Goal: Use online tool/utility: Utilize a website feature to perform a specific function

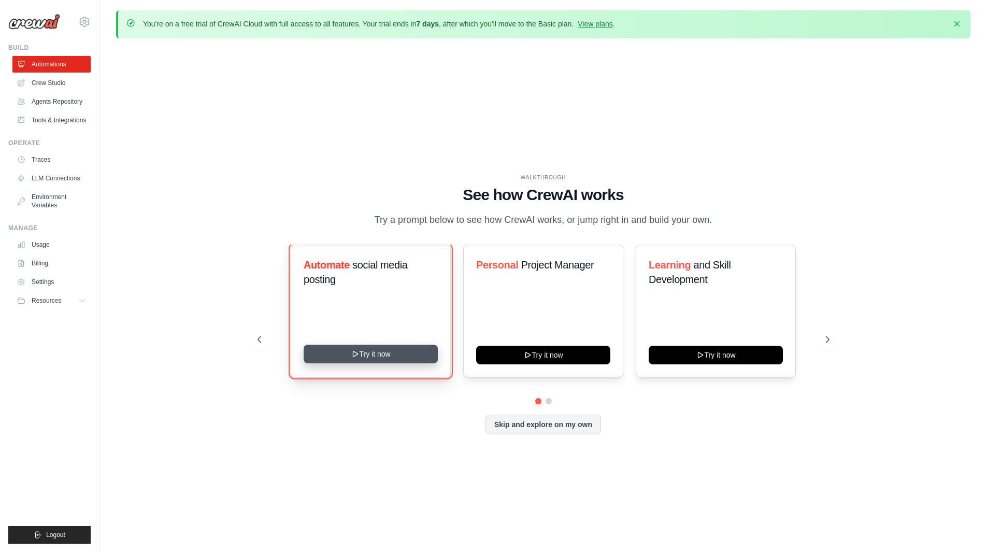
click at [394, 353] on button "Try it now" at bounding box center [371, 353] width 134 height 19
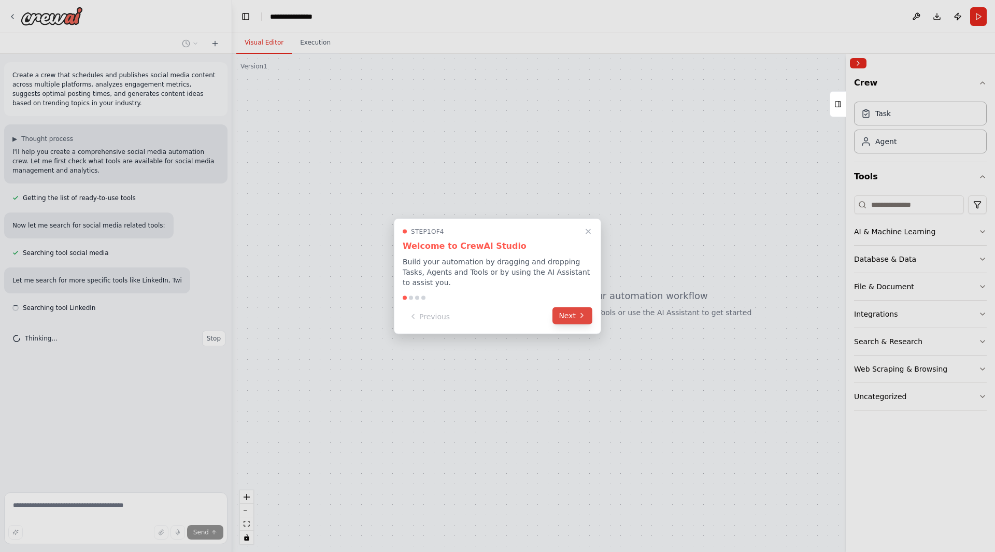
click at [574, 310] on button "Next" at bounding box center [572, 315] width 40 height 17
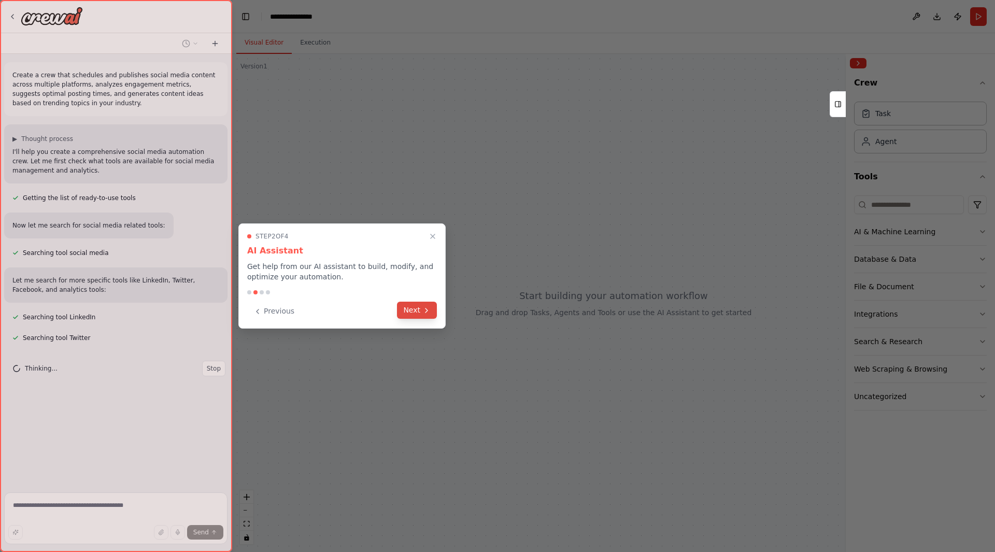
click at [418, 301] on button "Next" at bounding box center [417, 309] width 40 height 17
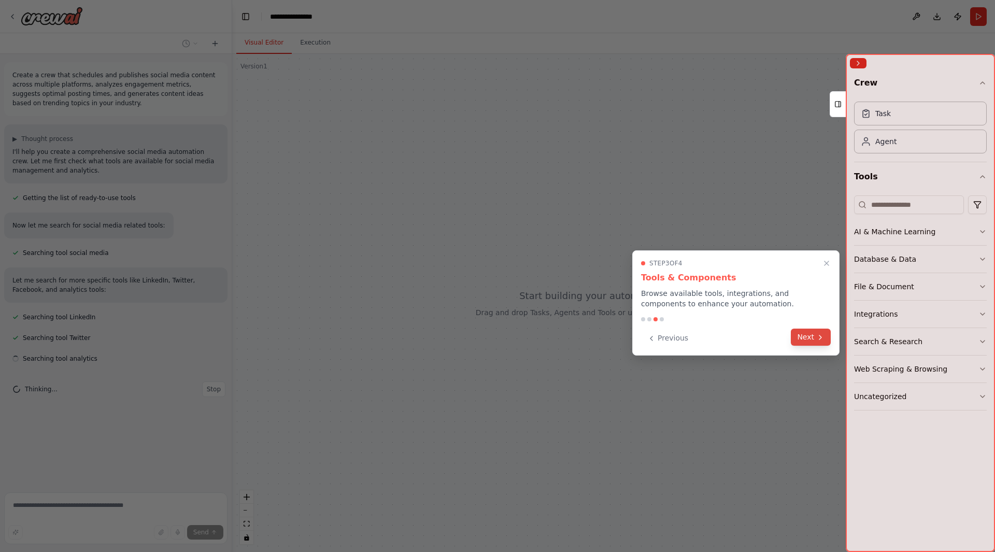
click at [812, 336] on button "Next" at bounding box center [811, 336] width 40 height 17
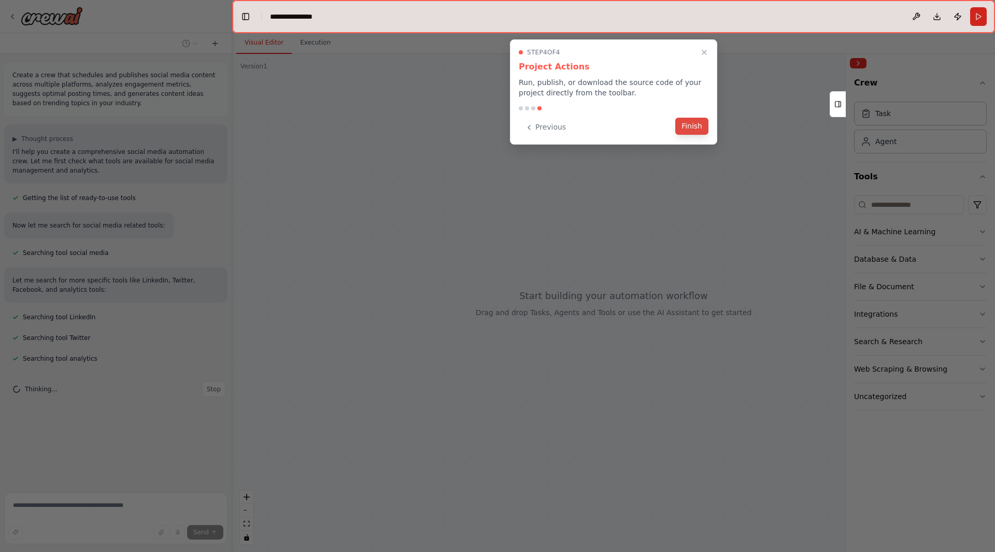
click at [692, 121] on button "Finish" at bounding box center [691, 126] width 33 height 17
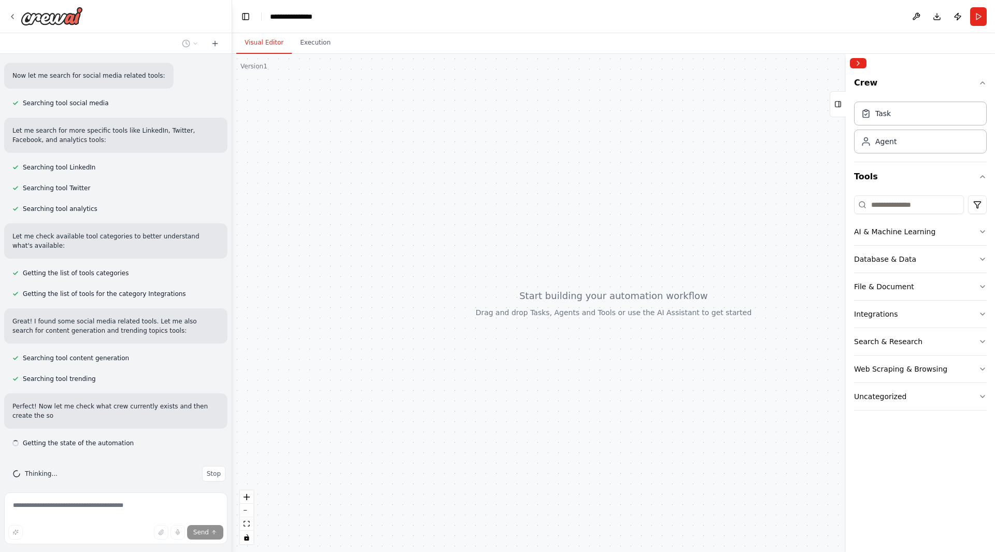
scroll to position [159, 0]
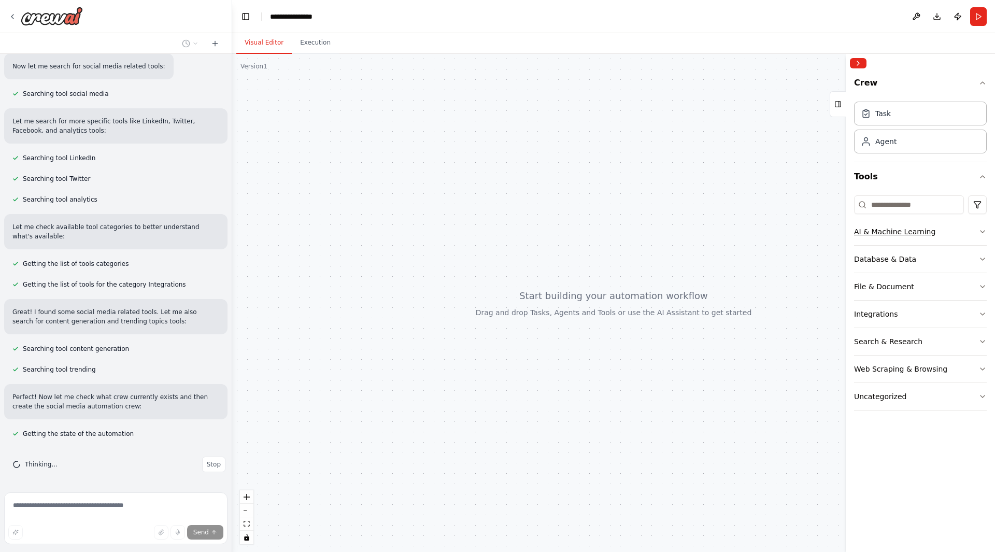
click at [985, 226] on button "AI & Machine Learning" at bounding box center [920, 231] width 133 height 27
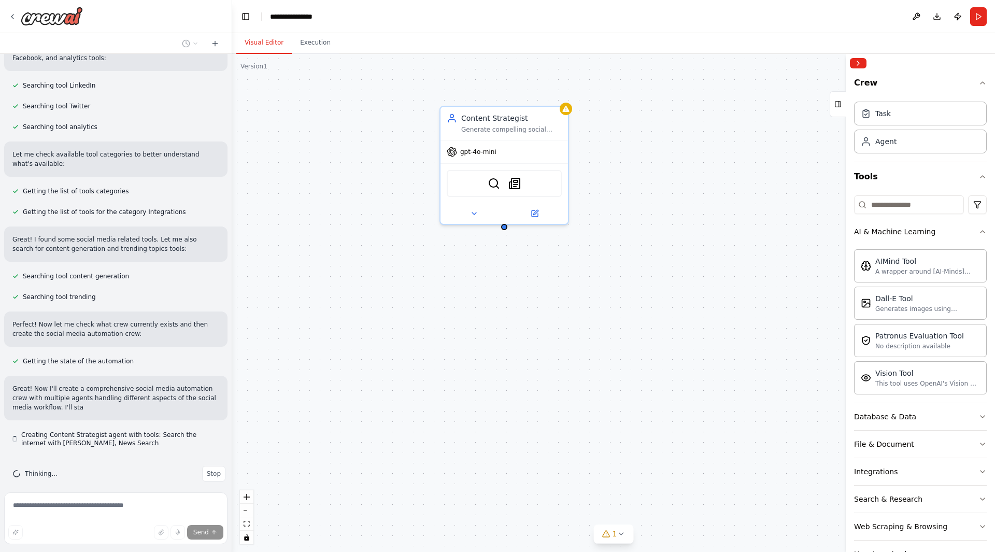
scroll to position [241, 0]
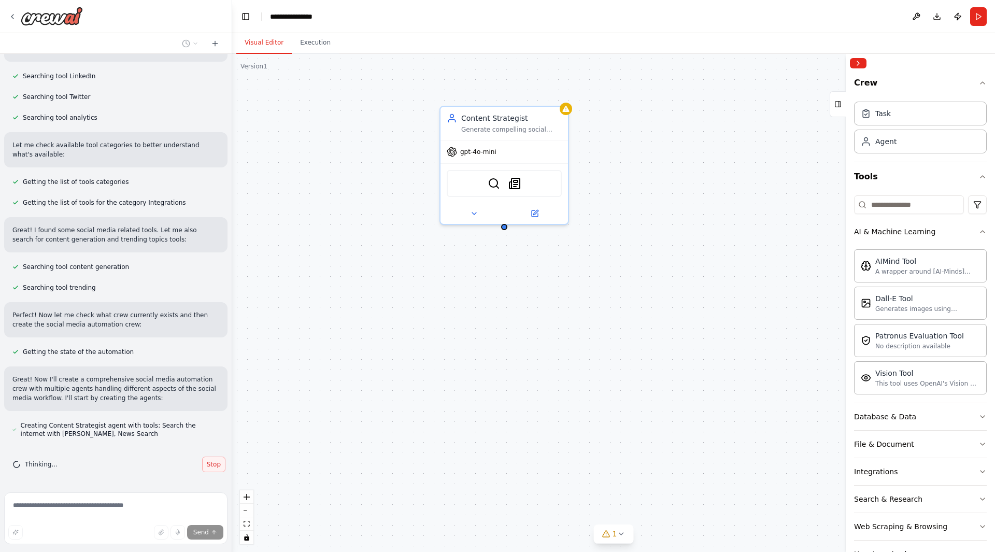
click at [209, 467] on span "Stop" at bounding box center [214, 464] width 14 height 8
type textarea "**********"
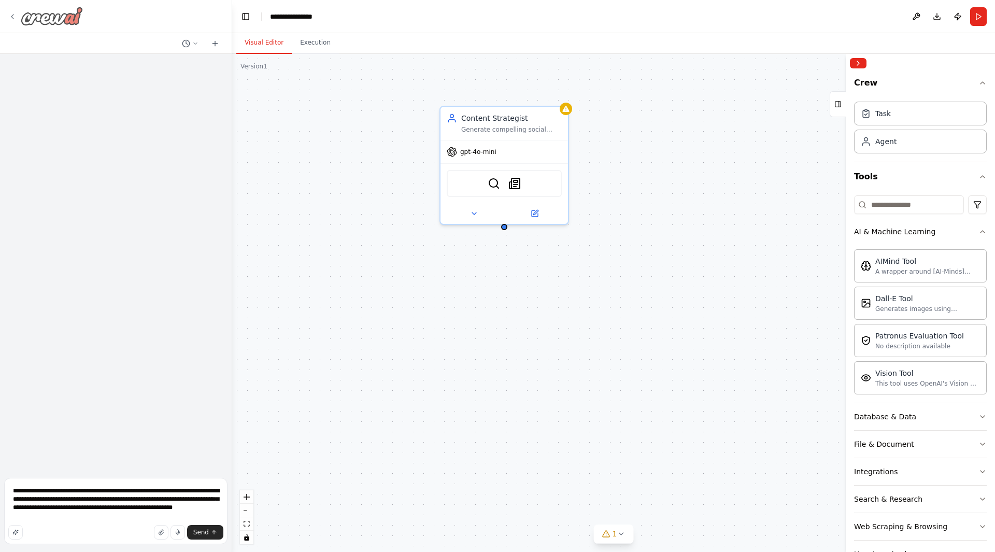
click at [13, 19] on icon at bounding box center [12, 17] width 2 height 4
